Goal: Task Accomplishment & Management: Use online tool/utility

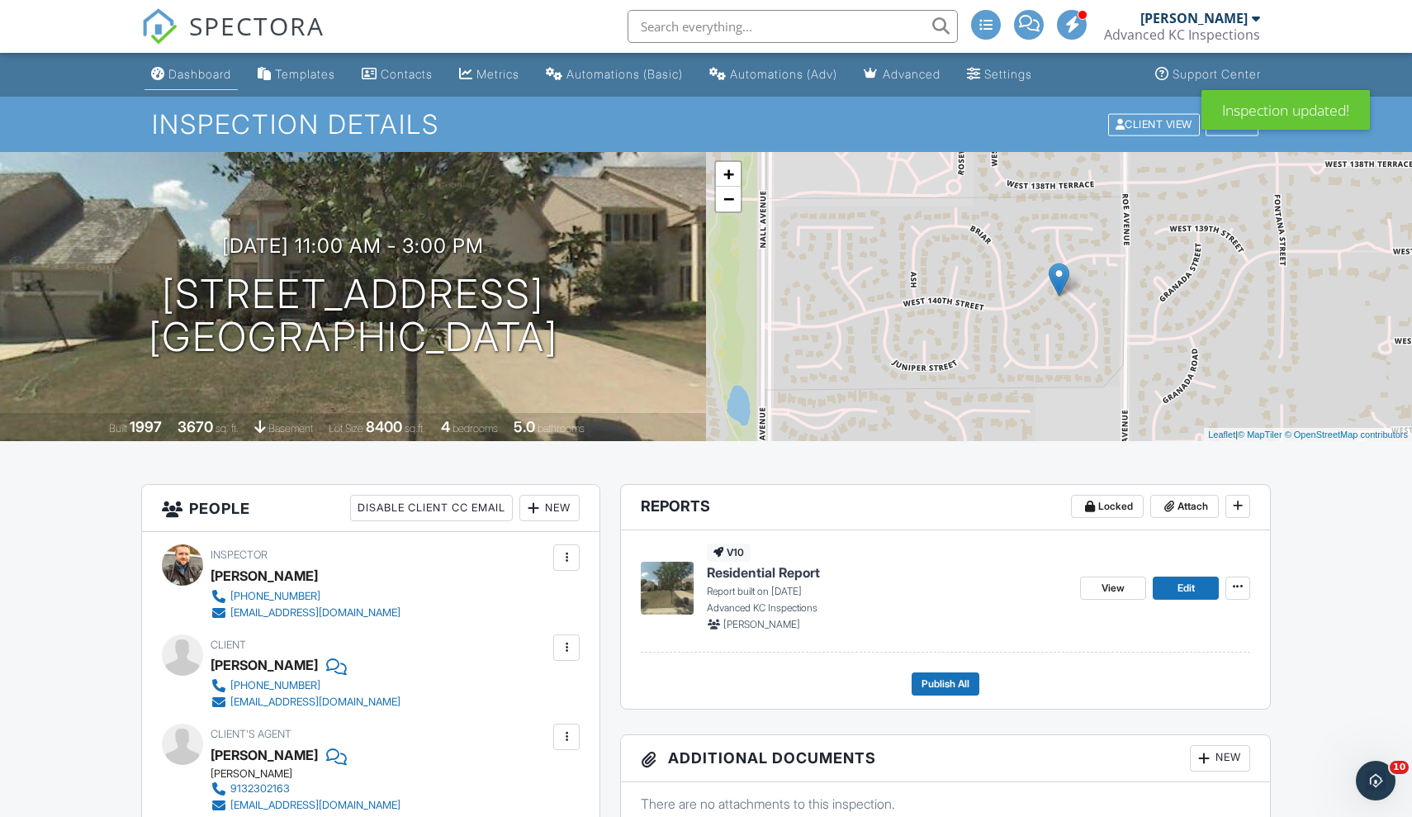
click at [191, 69] on div "Dashboard" at bounding box center [199, 74] width 63 height 14
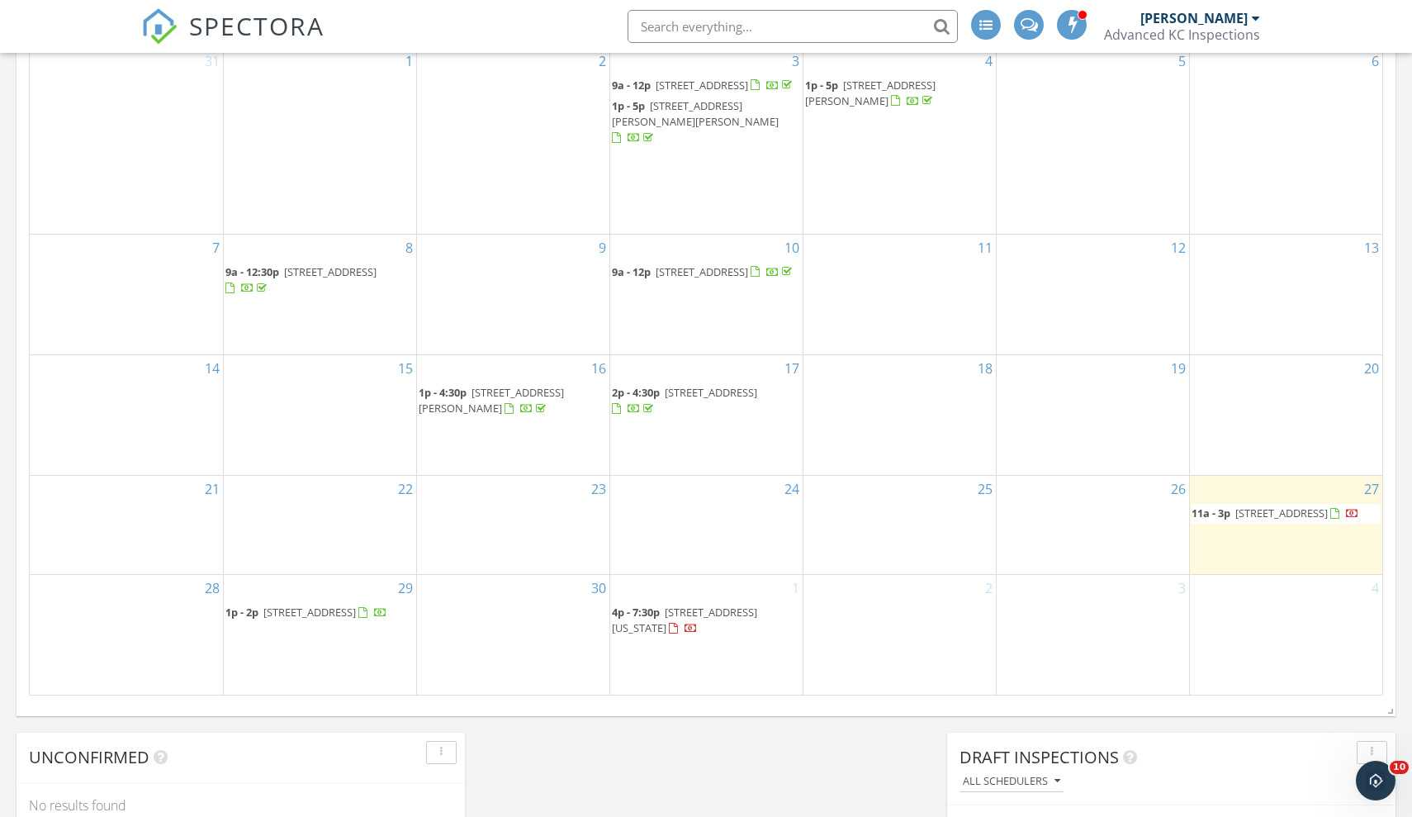
scroll to position [966, 0]
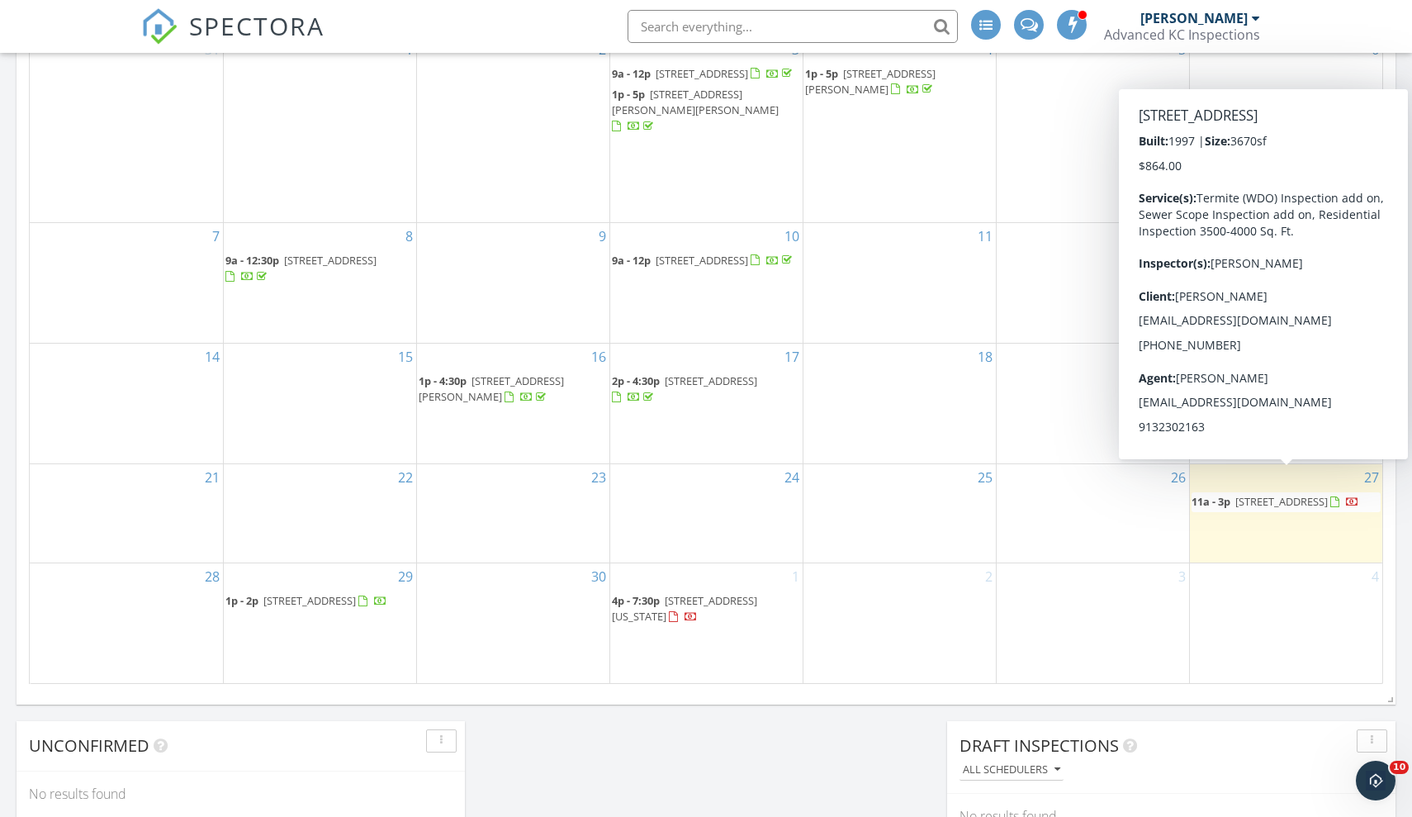
click at [1229, 494] on span "11a - 3p" at bounding box center [1211, 501] width 39 height 15
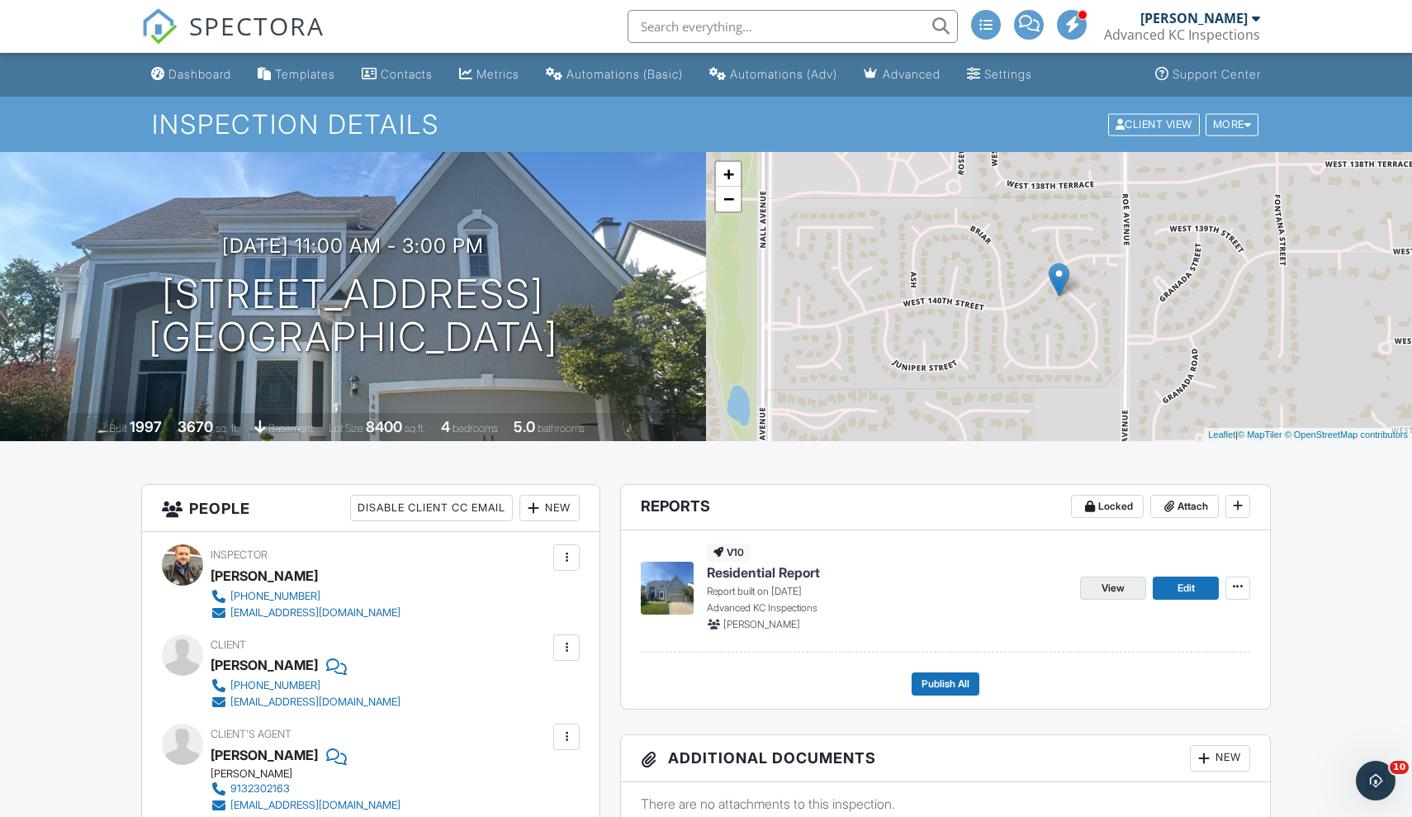
click at [1122, 588] on span "View" at bounding box center [1113, 588] width 23 height 17
click at [1123, 575] on div "View Edit" at bounding box center [1165, 587] width 170 height 88
click at [1123, 581] on span "View" at bounding box center [1113, 588] width 23 height 17
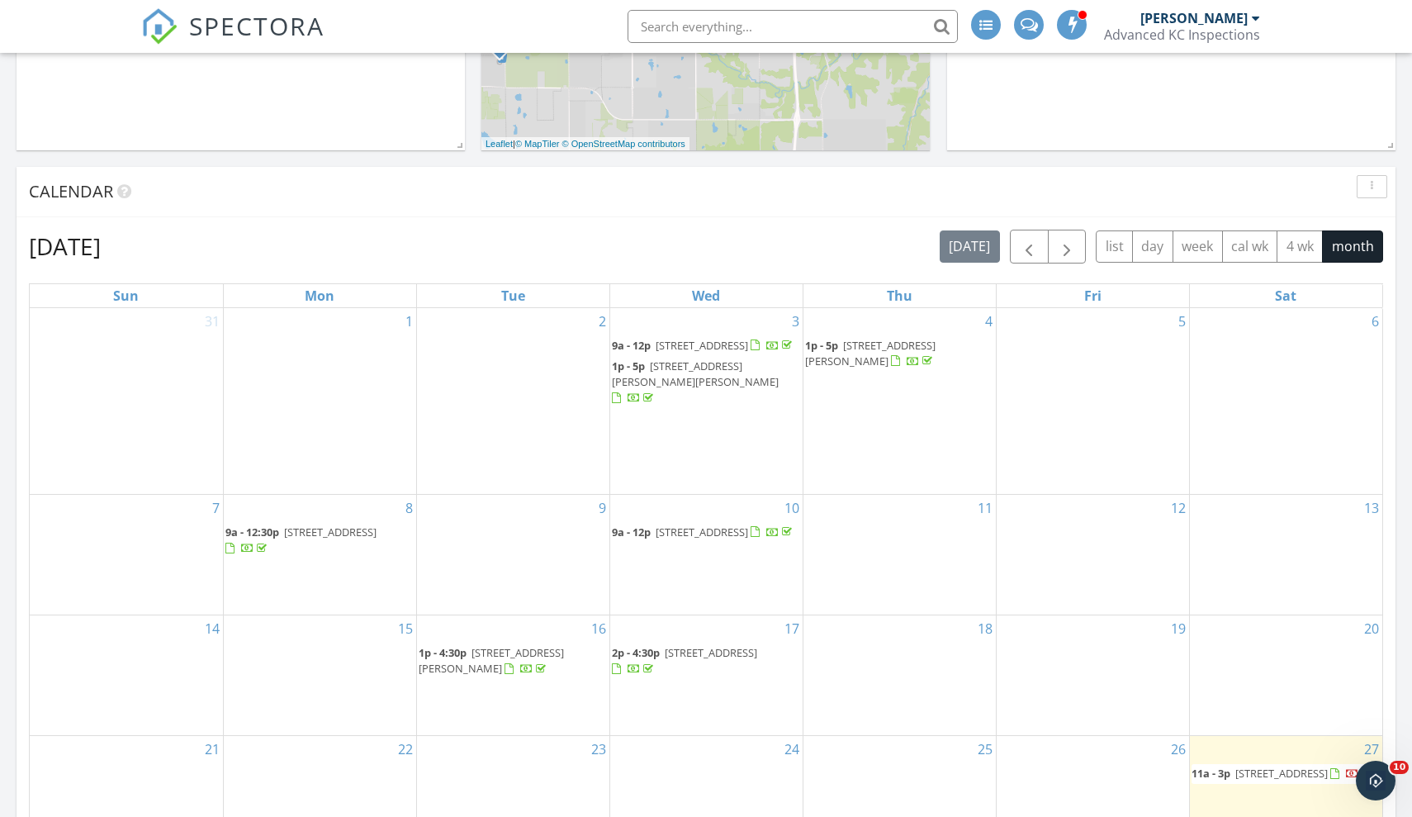
scroll to position [911, 0]
